Goal: Task Accomplishment & Management: Manage account settings

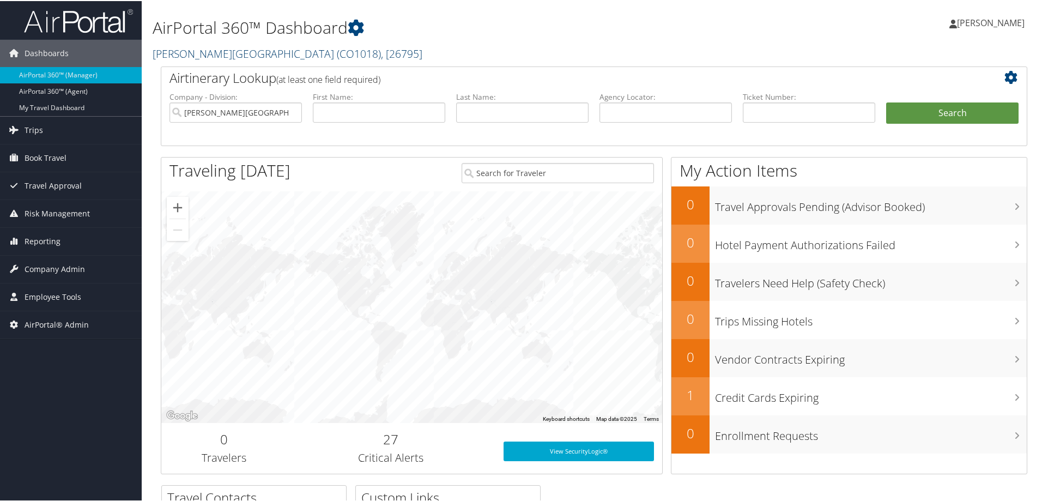
click at [223, 49] on link "[PERSON_NAME][GEOGRAPHIC_DATA] ( CO1018 ) , [ 26795 ]" at bounding box center [288, 52] width 270 height 15
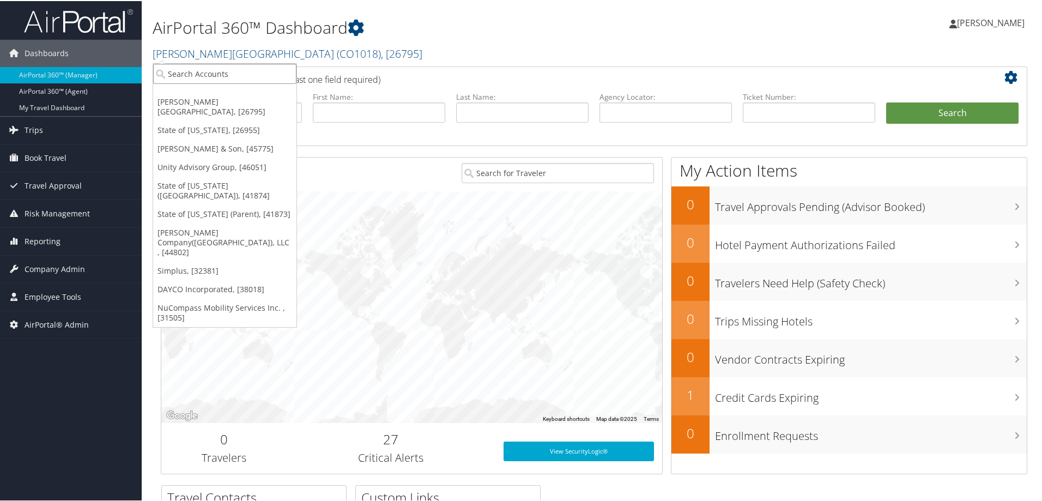
click at [214, 66] on input "search" at bounding box center [224, 73] width 143 height 20
type input "tyon"
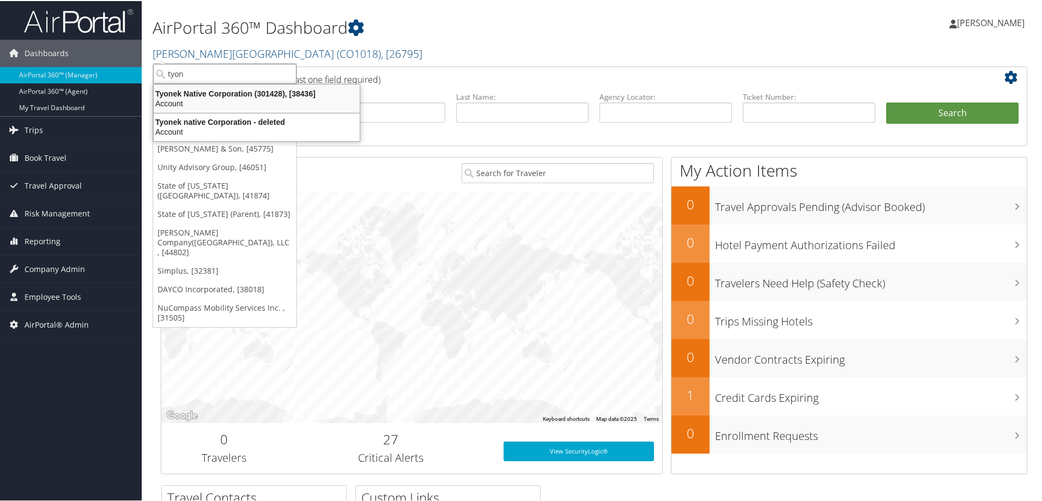
click at [201, 95] on div "Tyonek Native Corporation (301428), [38436]" at bounding box center [256, 93] width 219 height 10
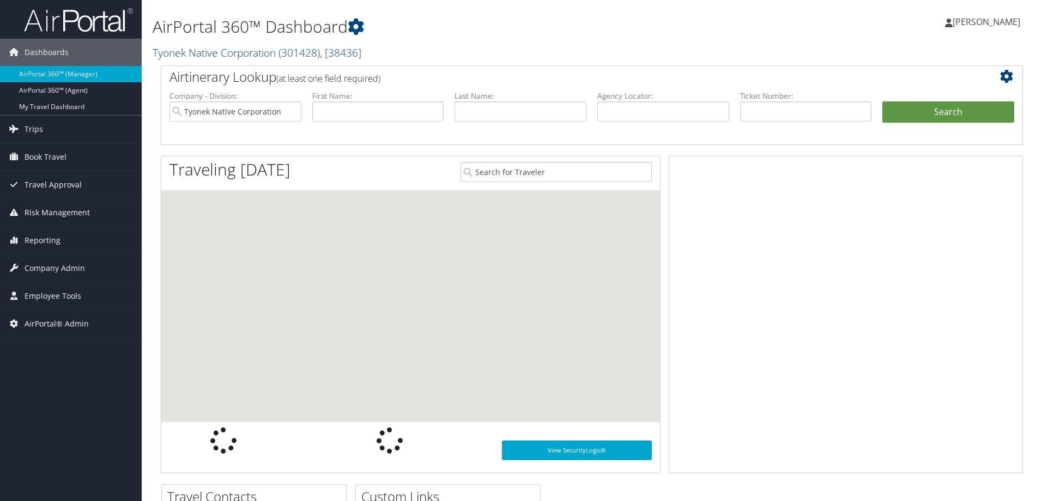
scroll to position [72, 0]
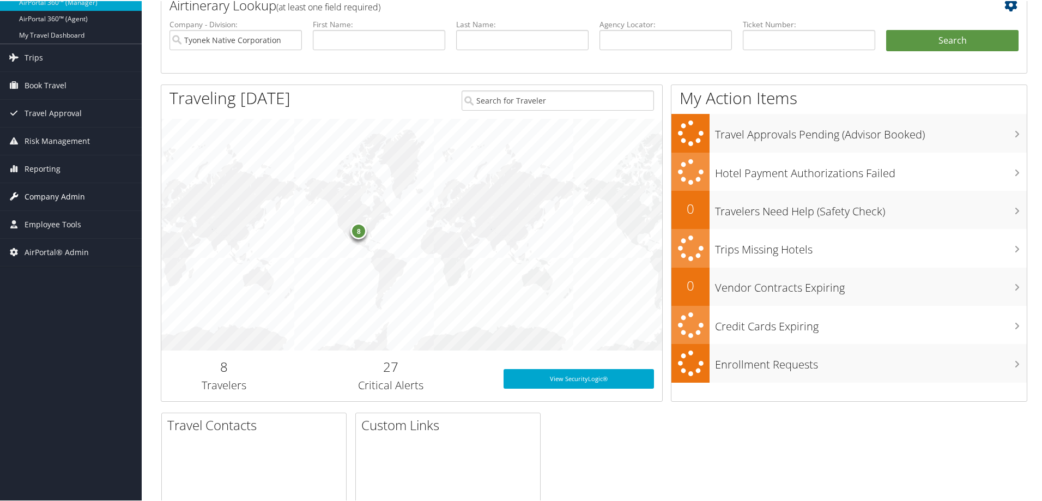
click at [50, 198] on span "Company Admin" at bounding box center [55, 195] width 60 height 27
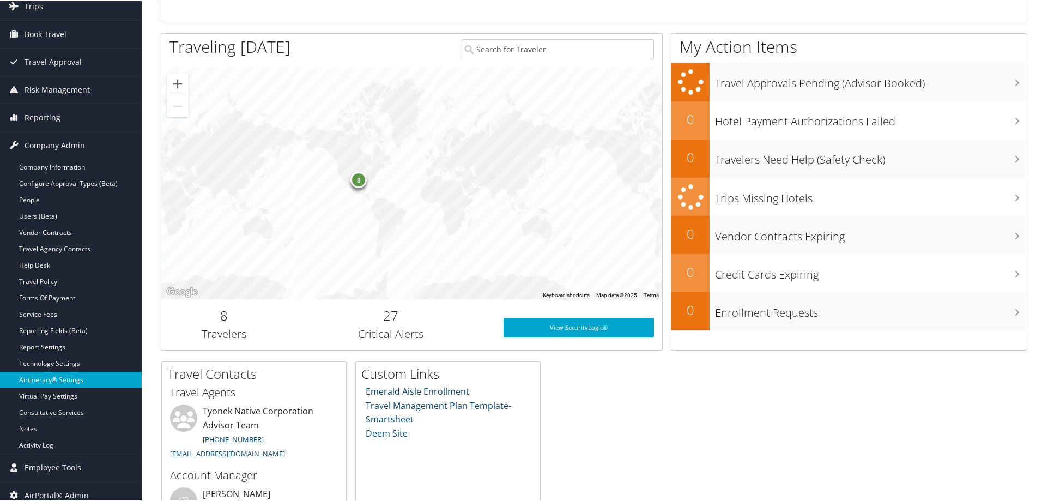
scroll to position [211, 0]
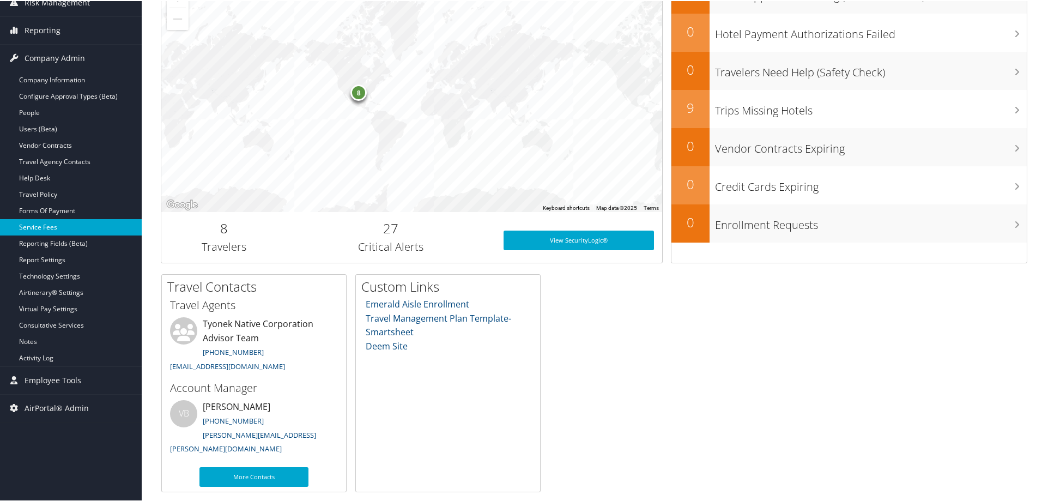
click at [45, 229] on link "Service Fees" at bounding box center [71, 226] width 142 height 16
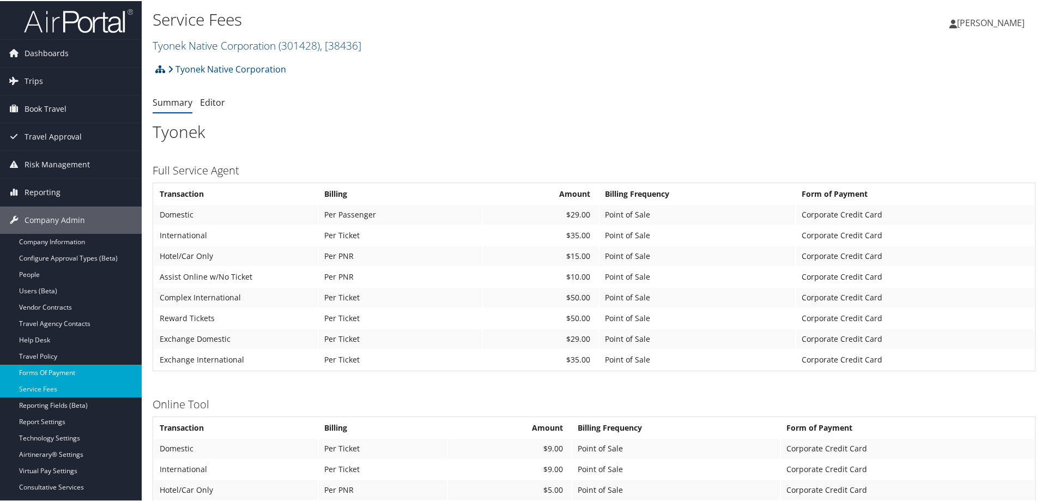
click at [54, 373] on link "Forms Of Payment" at bounding box center [71, 371] width 142 height 16
